Goal: Task Accomplishment & Management: Complete application form

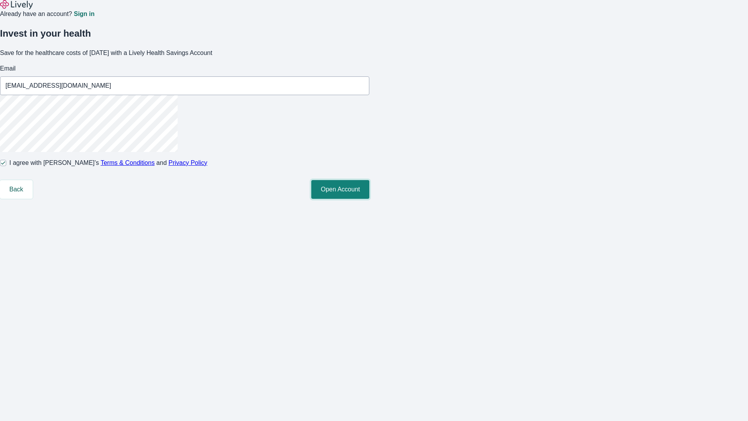
click at [369, 199] on button "Open Account" at bounding box center [340, 189] width 58 height 19
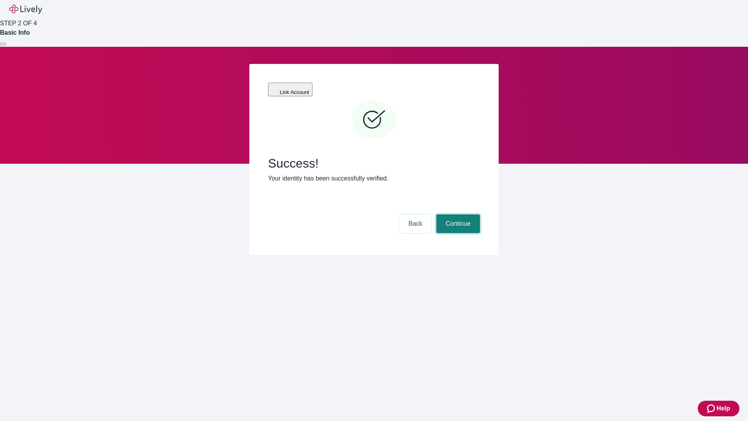
click at [457, 214] on button "Continue" at bounding box center [458, 223] width 44 height 19
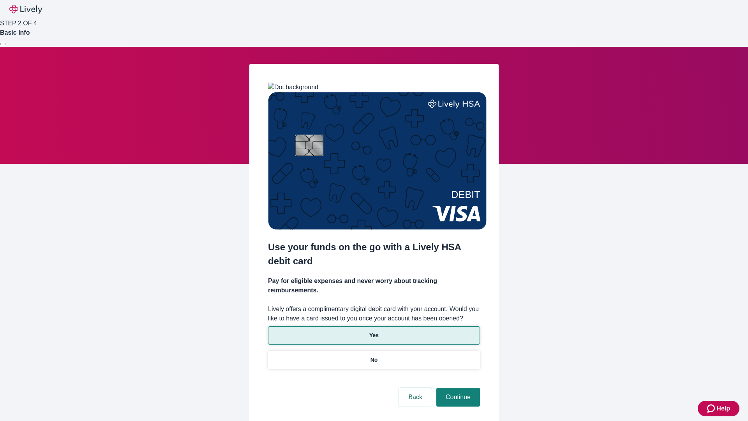
click at [374, 331] on p "Yes" at bounding box center [373, 335] width 9 height 8
click at [457, 388] on button "Continue" at bounding box center [458, 397] width 44 height 19
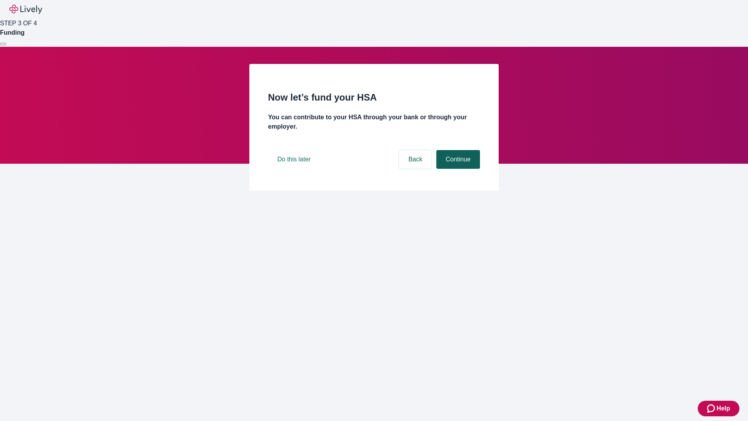
click at [457, 169] on button "Continue" at bounding box center [458, 159] width 44 height 19
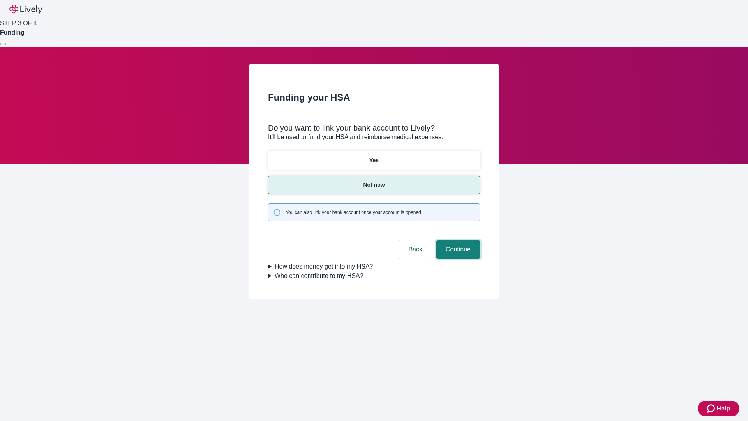
click at [457, 240] on button "Continue" at bounding box center [458, 249] width 44 height 19
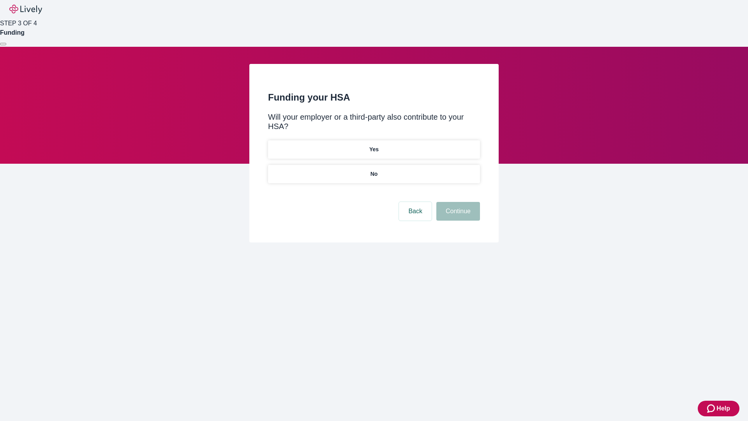
click at [374, 170] on p "No" at bounding box center [373, 174] width 7 height 8
click at [457, 202] on button "Continue" at bounding box center [458, 211] width 44 height 19
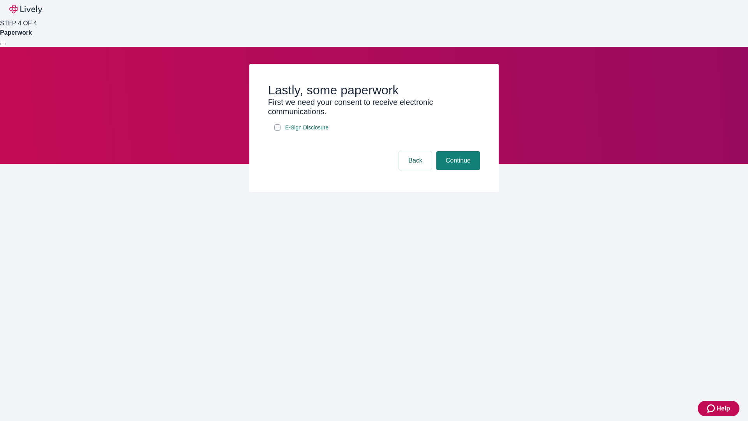
click at [277, 130] on input "E-Sign Disclosure" at bounding box center [277, 127] width 6 height 6
checkbox input "true"
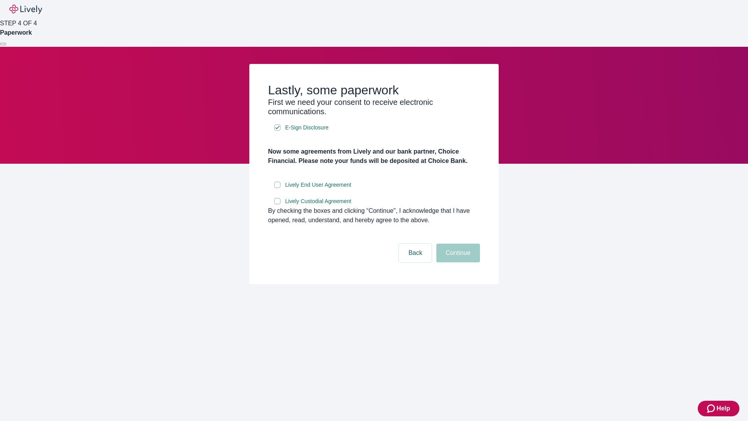
click at [277, 188] on input "Lively End User Agreement" at bounding box center [277, 185] width 6 height 6
checkbox input "true"
click at [277, 204] on input "Lively Custodial Agreement" at bounding box center [277, 201] width 6 height 6
checkbox input "true"
click at [457, 262] on button "Continue" at bounding box center [458, 252] width 44 height 19
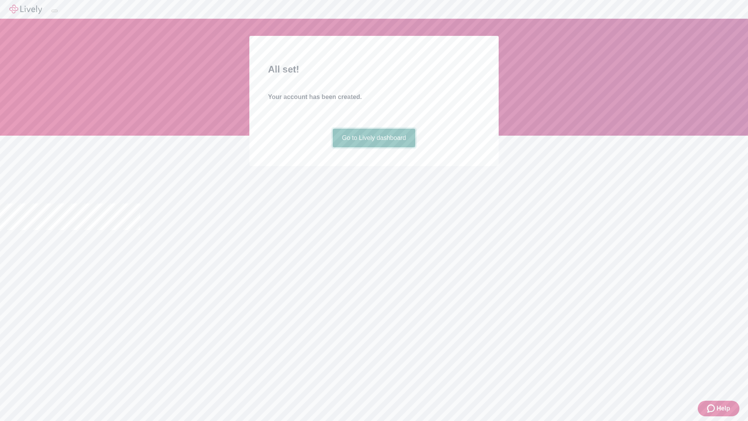
click at [374, 147] on link "Go to Lively dashboard" at bounding box center [374, 138] width 83 height 19
